Goal: Task Accomplishment & Management: Manage account settings

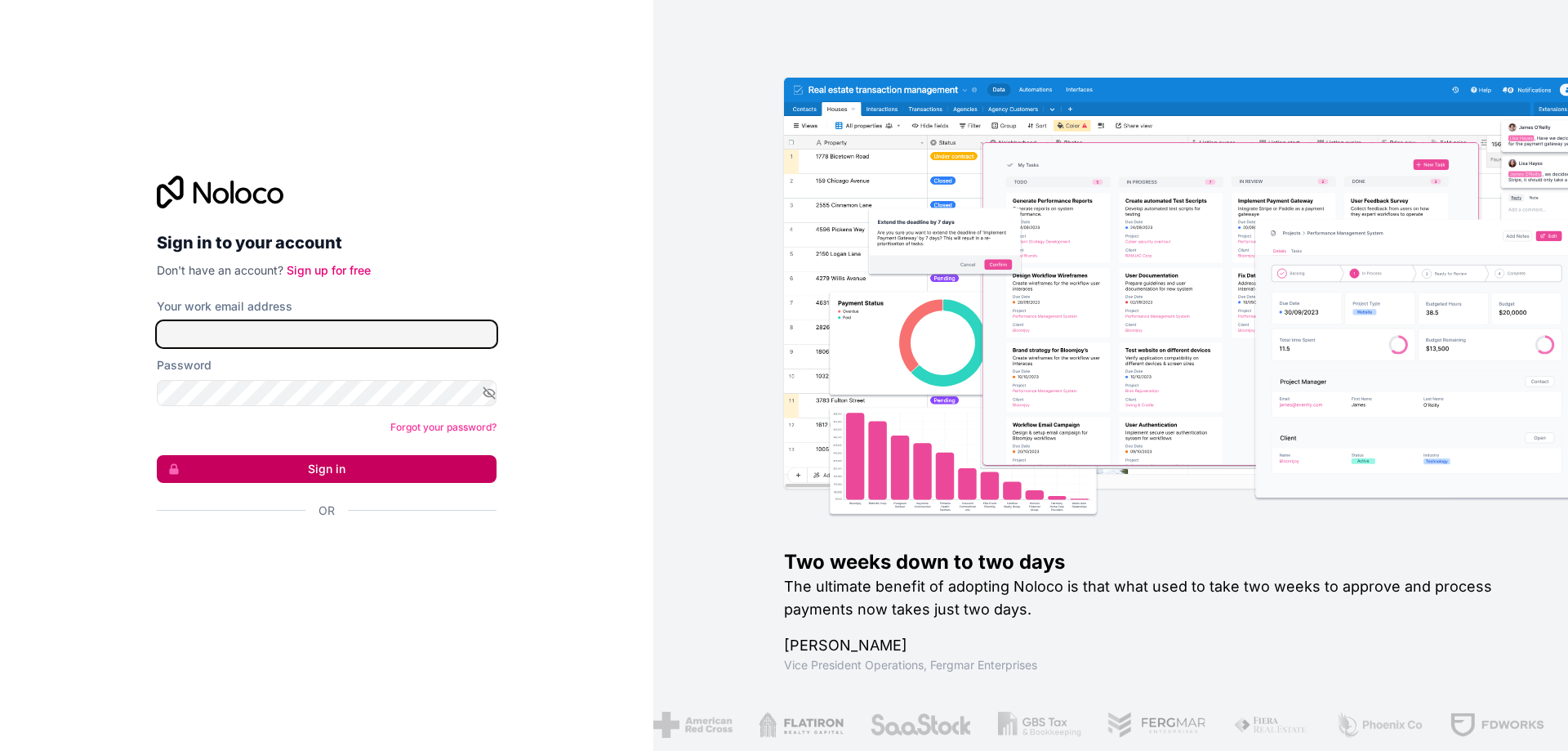
type input "[EMAIL_ADDRESS][DOMAIN_NAME]"
click at [311, 466] on button "Sign in" at bounding box center [326, 469] width 340 height 27
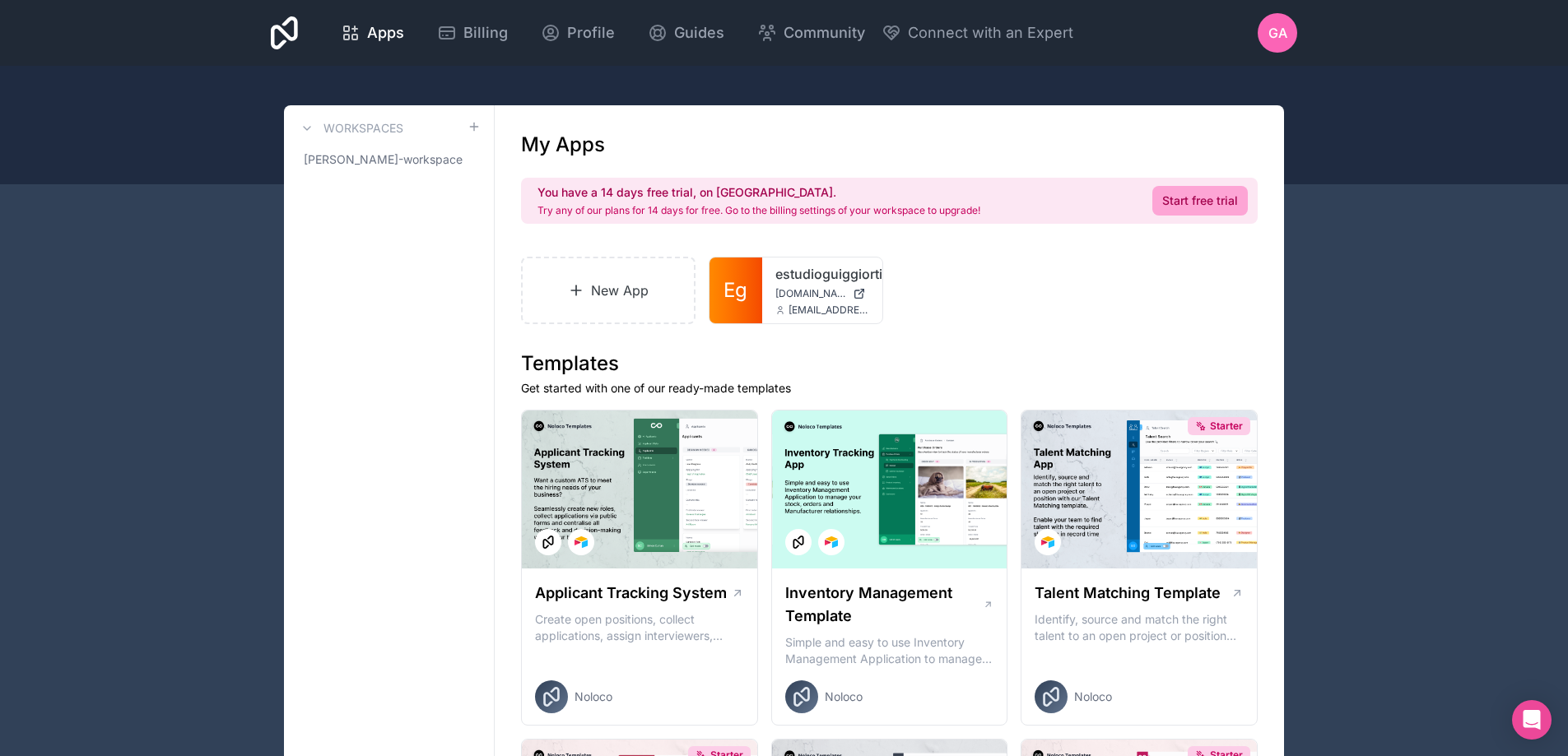
click at [1275, 27] on span "GA" at bounding box center [1277, 33] width 19 height 20
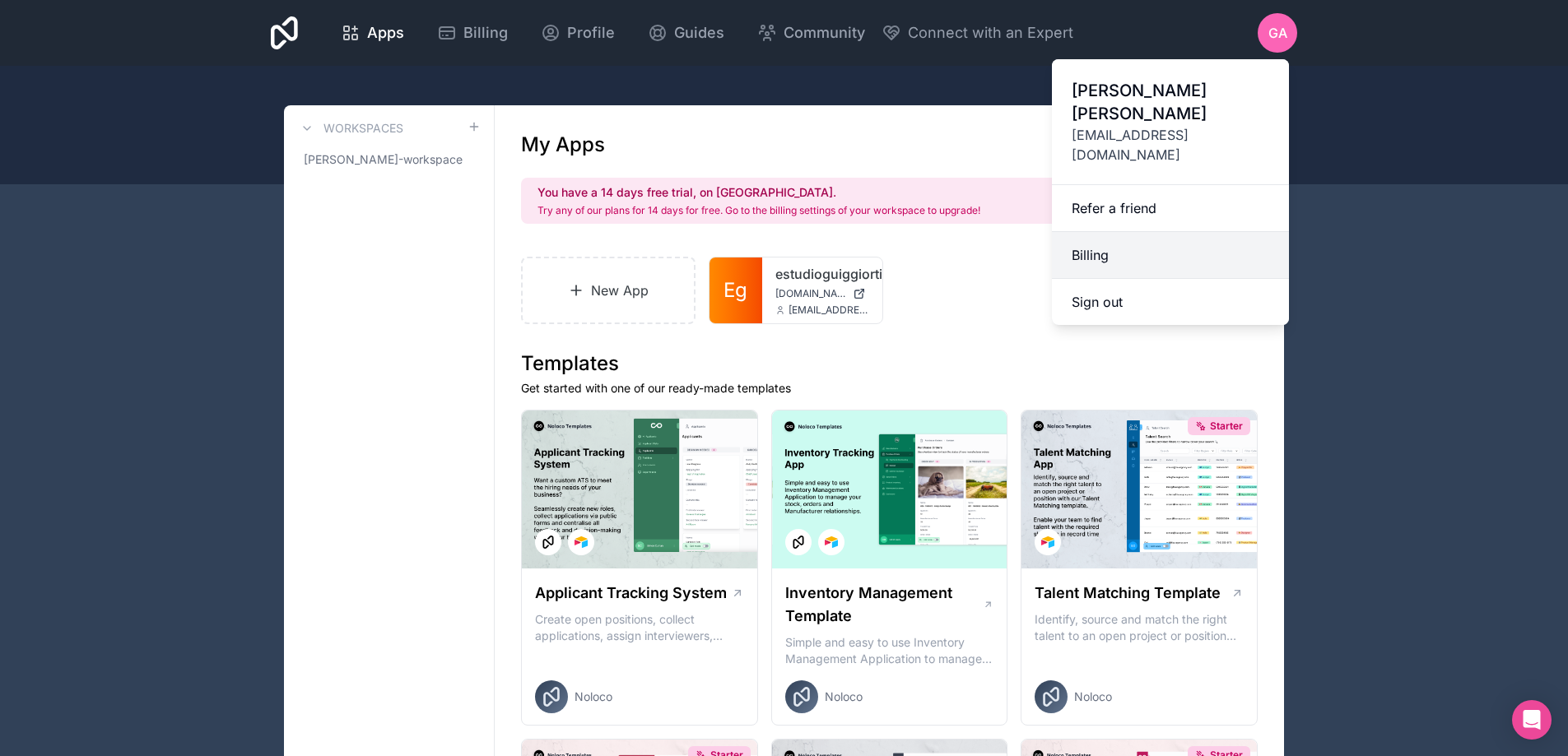
click at [1102, 232] on link "Billing" at bounding box center [1170, 256] width 237 height 47
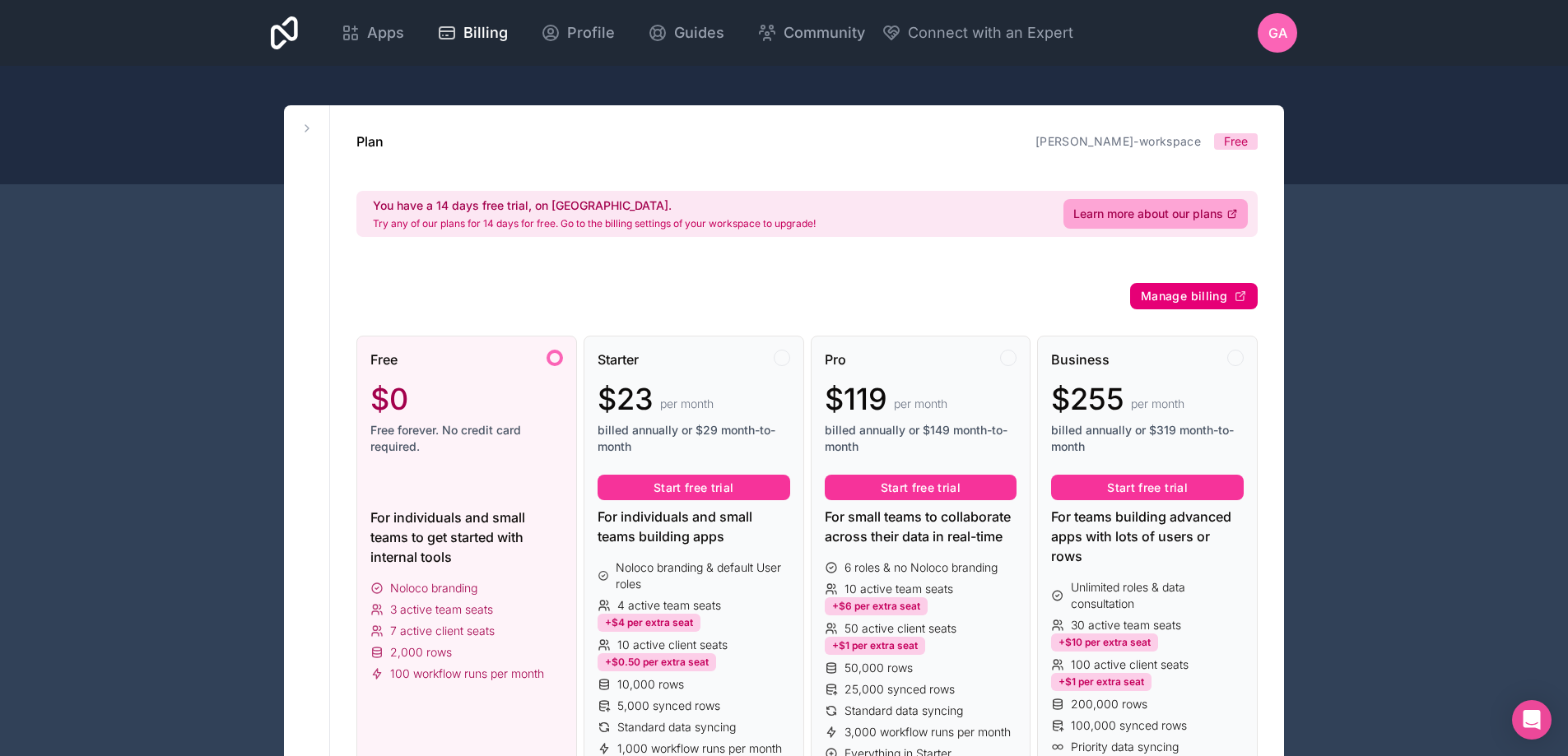
click at [1176, 294] on span "Manage billing" at bounding box center [1184, 296] width 87 height 15
